Goal: Information Seeking & Learning: Learn about a topic

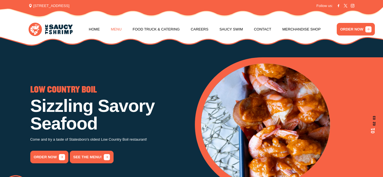
click at [117, 31] on link "Menu" at bounding box center [116, 29] width 11 height 21
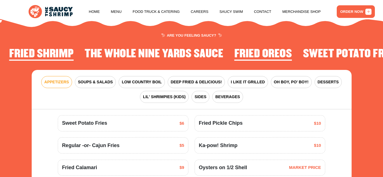
scroll to position [596, 0]
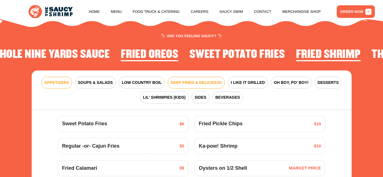
click at [204, 80] on span "DEEP FRIED & DELICIOUS!" at bounding box center [196, 83] width 51 height 6
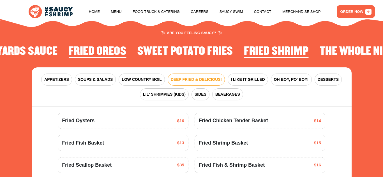
scroll to position [583, 0]
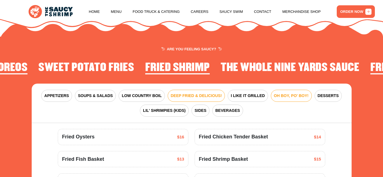
click at [286, 93] on span "OH BOY, PO' BOY!" at bounding box center [291, 96] width 35 height 6
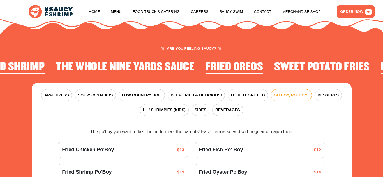
scroll to position [584, 0]
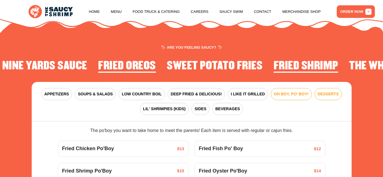
click at [319, 88] on button "DESSERTS" at bounding box center [327, 94] width 27 height 12
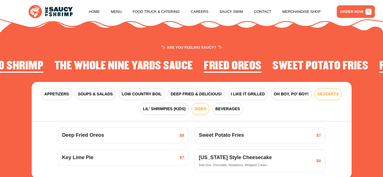
click at [198, 106] on button "SIDES" at bounding box center [200, 109] width 18 height 12
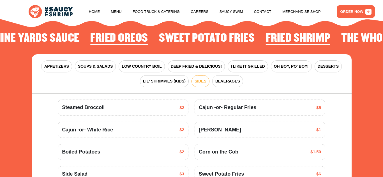
scroll to position [612, 0]
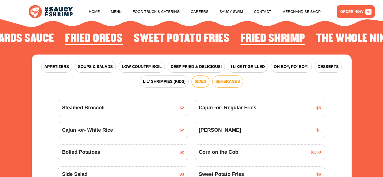
click at [222, 79] on span "BEVERAGES" at bounding box center [227, 82] width 25 height 6
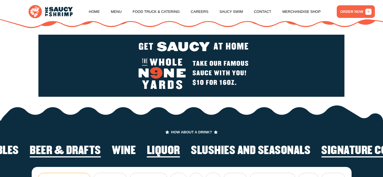
scroll to position [765, 0]
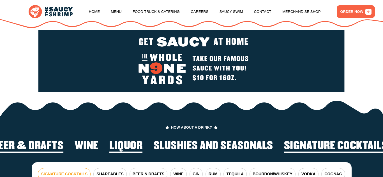
click at [126, 142] on h2 "Liquor" at bounding box center [125, 146] width 33 height 13
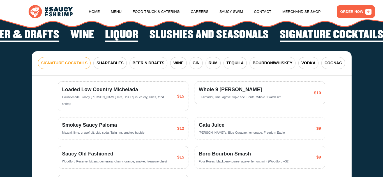
scroll to position [886, 0]
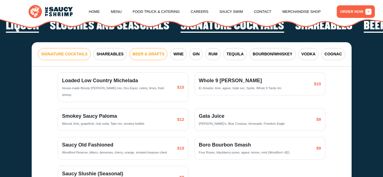
click at [146, 51] on span "BEER & DRAFTS" at bounding box center [148, 54] width 32 height 6
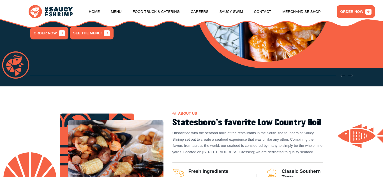
scroll to position [0, 0]
